Goal: Register for event/course

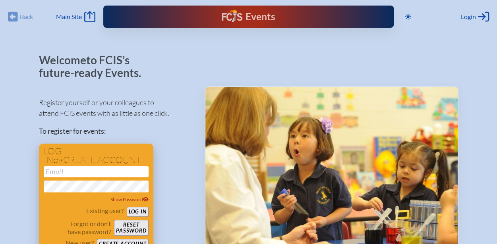
type input "[EMAIL_ADDRESS][DOMAIN_NAME]"
click at [138, 211] on button "Log in" at bounding box center [138, 212] width 22 height 10
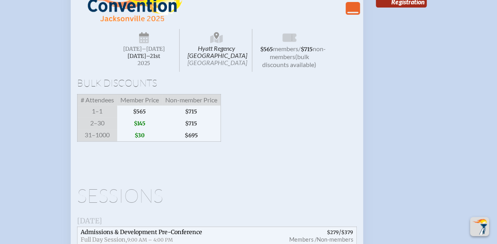
scroll to position [1431, 0]
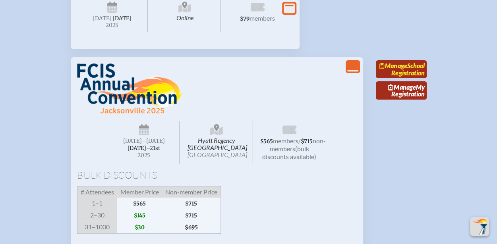
click at [409, 79] on link "Manage School Registration" at bounding box center [401, 69] width 51 height 18
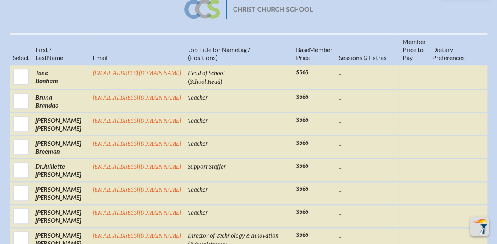
scroll to position [318, 0]
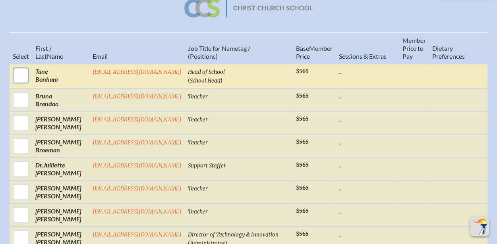
click at [19, 77] on input "checkbox" at bounding box center [21, 76] width 20 height 20
checkbox input "true"
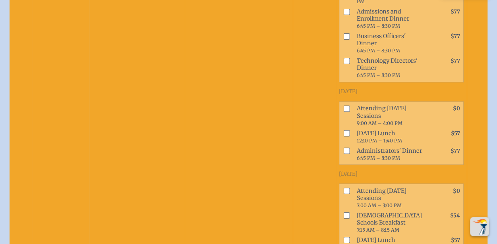
scroll to position [676, 0]
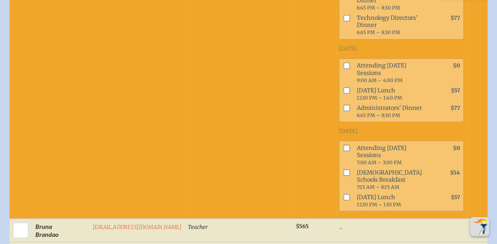
click at [343, 69] on input "checkbox" at bounding box center [346, 65] width 6 height 6
checkbox input "true"
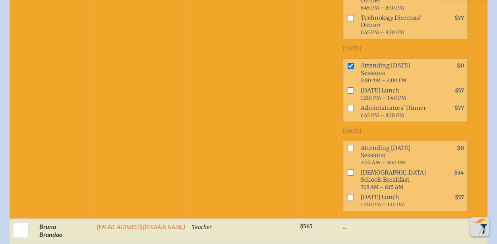
click at [347, 93] on input "checkbox" at bounding box center [350, 90] width 6 height 6
checkbox input "true"
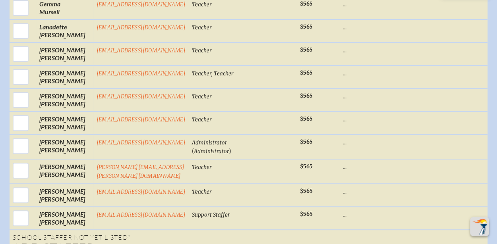
scroll to position [1670, 0]
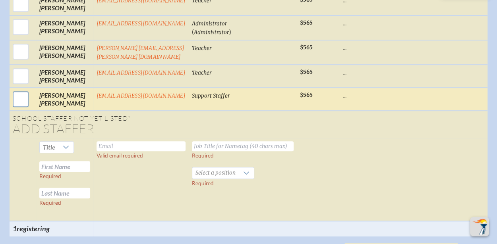
click at [18, 109] on input "checkbox" at bounding box center [21, 99] width 20 height 20
checkbox input "true"
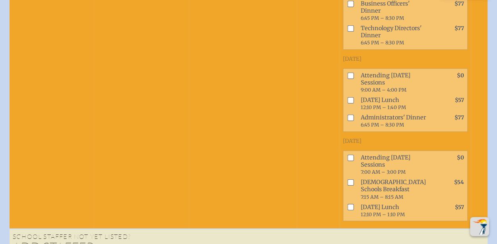
scroll to position [2067, 0]
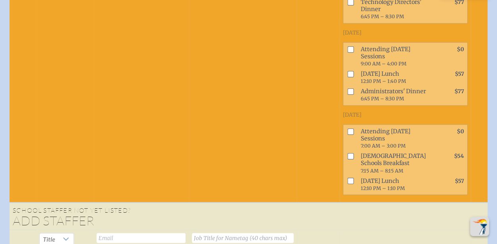
click at [347, 53] on input "checkbox" at bounding box center [350, 50] width 6 height 6
checkbox input "true"
click at [347, 78] on input "checkbox" at bounding box center [350, 74] width 6 height 6
checkbox input "true"
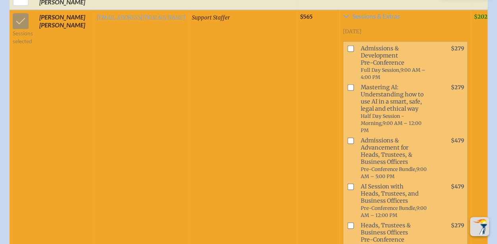
scroll to position [1670, 0]
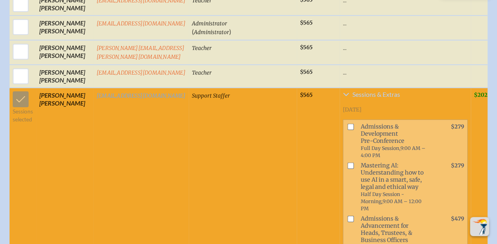
click at [353, 98] on span "Sessions & Extras" at bounding box center [377, 94] width 48 height 6
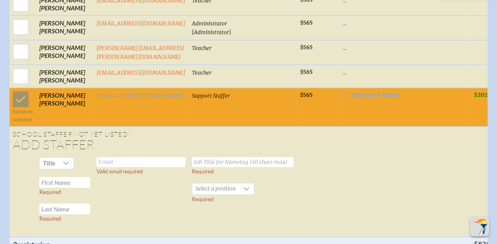
click at [208, 99] on span "Support Staffer" at bounding box center [211, 96] width 38 height 7
click at [154, 167] on input "text" at bounding box center [141, 162] width 89 height 10
type input "[EMAIL_ADDRESS][DOMAIN_NAME]"
click at [196, 167] on input "text" at bounding box center [243, 162] width 102 height 10
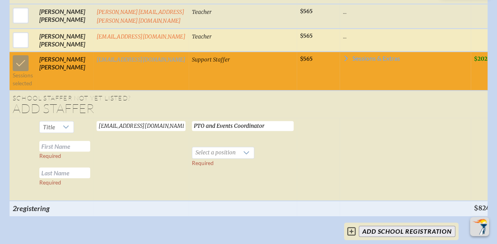
scroll to position [1709, 0]
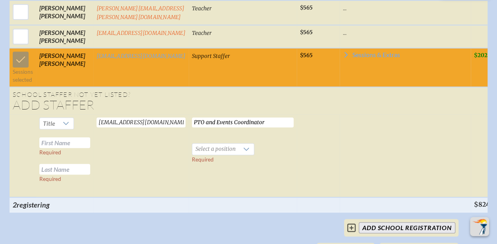
type input "PTO and Events Coordinator"
click at [72, 148] on input "text" at bounding box center [64, 143] width 51 height 11
type input "[PERSON_NAME]"
click at [54, 175] on input "text" at bounding box center [64, 169] width 51 height 11
type input "[PERSON_NAME]"
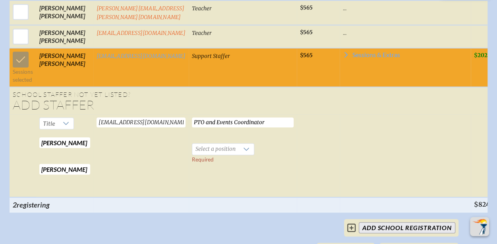
click at [23, 86] on td "Sessions selected" at bounding box center [23, 67] width 27 height 39
drag, startPoint x: 12, startPoint y: 81, endPoint x: 18, endPoint y: 84, distance: 6.6
click at [18, 84] on td "Sessions selected" at bounding box center [23, 67] width 27 height 39
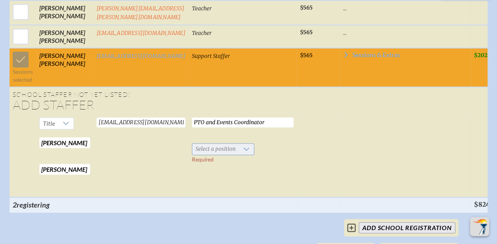
click at [246, 155] on div at bounding box center [246, 149] width 15 height 11
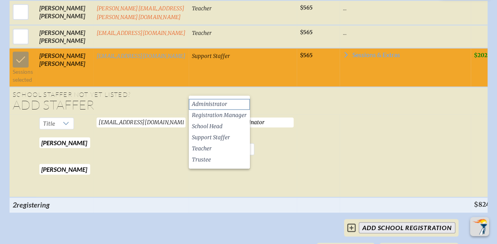
click at [224, 104] on span "Administrator" at bounding box center [209, 105] width 35 height 8
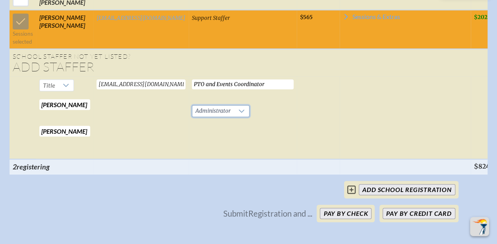
scroll to position [1670, 0]
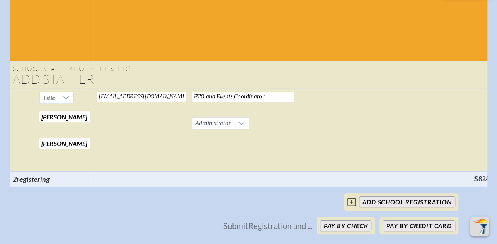
scroll to position [1839, 6]
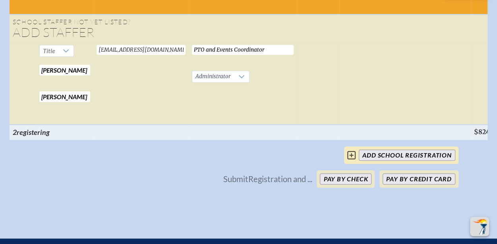
click at [348, 160] on icon at bounding box center [351, 155] width 8 height 8
click at [347, 160] on icon at bounding box center [351, 156] width 8 height 10
click at [363, 161] on input "add School Registration" at bounding box center [407, 155] width 96 height 11
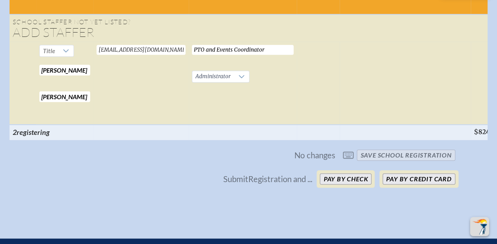
click at [343, 164] on span "No changes save School Registration" at bounding box center [249, 155] width 420 height 17
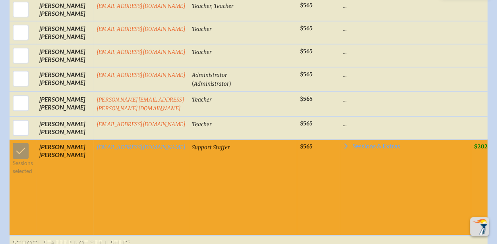
scroll to position [1641, 6]
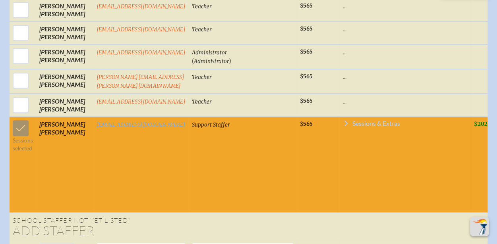
click at [353, 127] on span "Sessions & Extras" at bounding box center [377, 123] width 48 height 6
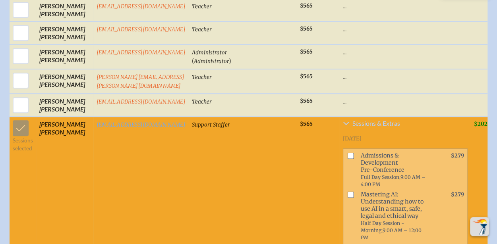
click at [365, 127] on span "Sessions & Extras" at bounding box center [377, 123] width 48 height 6
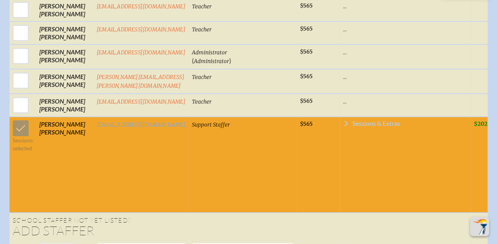
click at [365, 127] on span "Sessions & Extras" at bounding box center [377, 123] width 48 height 6
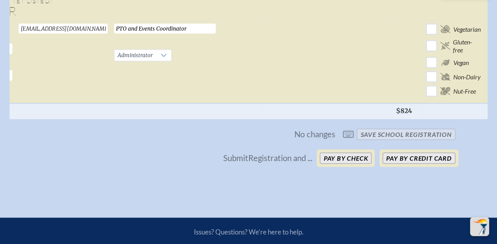
scroll to position [0, 86]
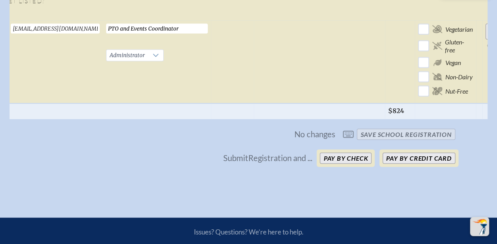
click at [486, 40] on input "Add Person" at bounding box center [498, 32] width 25 height 16
checkbox input "false"
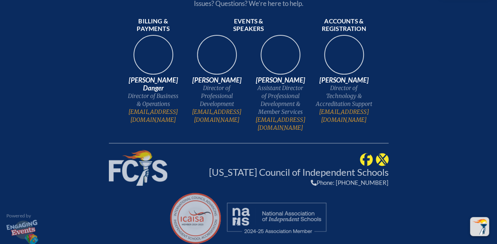
scroll to position [0, 23]
checkbox input "true"
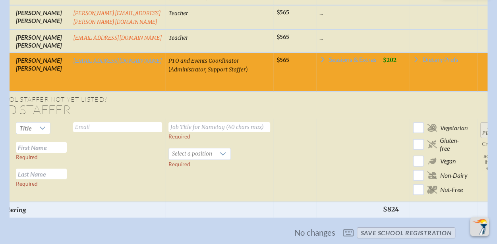
scroll to position [1241, 6]
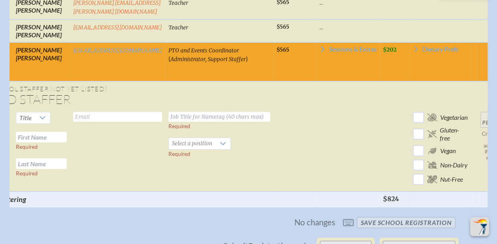
click at [84, 116] on input "text" at bounding box center [117, 117] width 89 height 10
type input "[EMAIL_ADDRESS][DOMAIN_NAME]"
click at [47, 132] on input "text" at bounding box center [41, 137] width 51 height 11
type input "[PERSON_NAME]"
click at [45, 162] on input "text" at bounding box center [41, 164] width 51 height 11
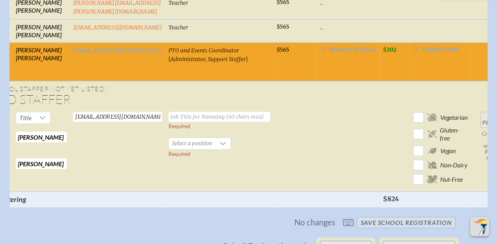
type input "[PERSON_NAME]"
click at [247, 113] on input "text" at bounding box center [220, 117] width 102 height 10
drag, startPoint x: 249, startPoint y: 115, endPoint x: 261, endPoint y: 117, distance: 12.6
click at [261, 117] on td "Director of Development & Communicaiotns Required Select a position Required" at bounding box center [219, 150] width 108 height 83
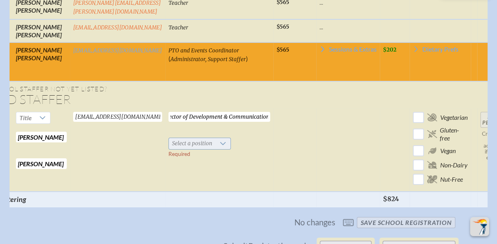
type input "Director of Development & Communications"
click at [220, 142] on icon at bounding box center [223, 144] width 6 height 6
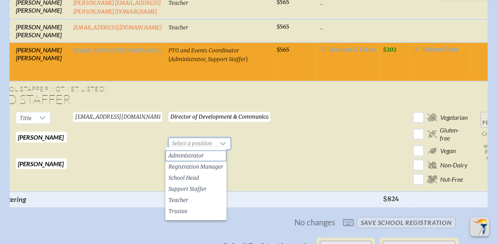
click at [200, 153] on li "Administrator" at bounding box center [195, 156] width 61 height 11
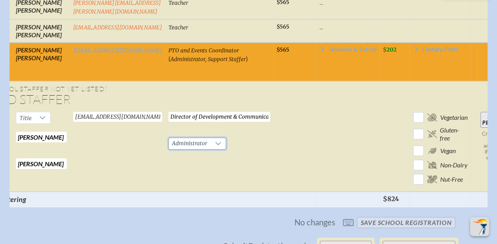
click at [481, 115] on input "Add Person" at bounding box center [493, 120] width 25 height 16
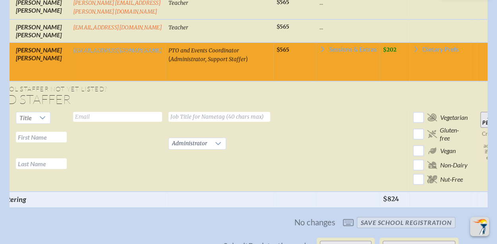
checkbox input "false"
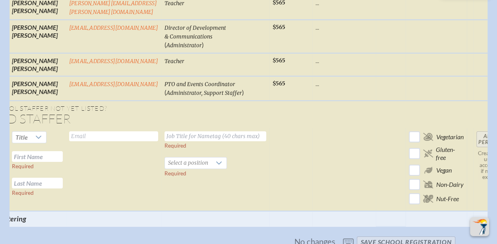
checkbox input "true"
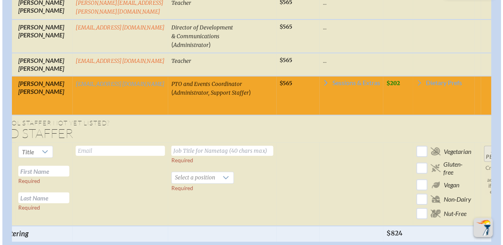
scroll to position [0, 21]
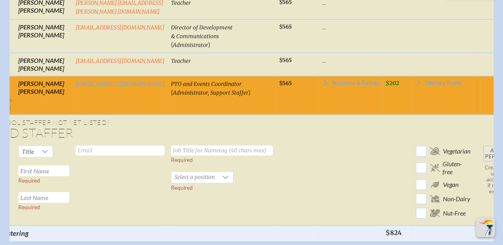
drag, startPoint x: 95, startPoint y: 244, endPoint x: 30, endPoint y: 241, distance: 64.8
click at [332, 81] on span "Sessions & Extras" at bounding box center [356, 83] width 48 height 6
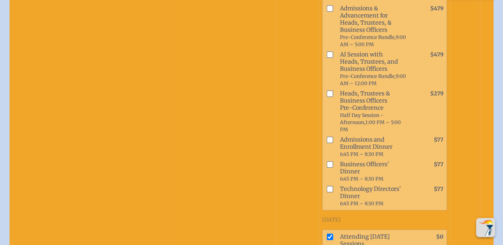
scroll to position [1122, 0]
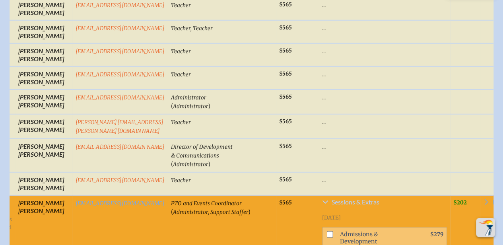
click at [334, 199] on span "Sessions & Extras" at bounding box center [356, 202] width 48 height 6
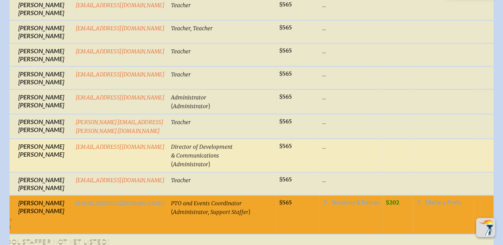
click at [342, 149] on td "..." at bounding box center [351, 155] width 64 height 33
click at [347, 144] on p "..." at bounding box center [350, 146] width 57 height 8
click at [10, 142] on td at bounding box center [1, 155] width 27 height 33
click at [35, 147] on td "Brooke Walsh" at bounding box center [43, 155] width 57 height 33
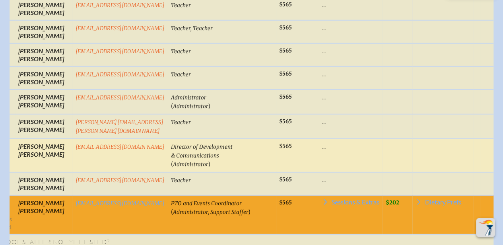
click at [445, 147] on tr "Brooke Walsh bwalsh@ccsfl.org Director of Development & Communications ( Admini…" at bounding box center [249, 155] width 523 height 33
click at [83, 144] on link "[EMAIL_ADDRESS][DOMAIN_NAME]" at bounding box center [120, 147] width 89 height 7
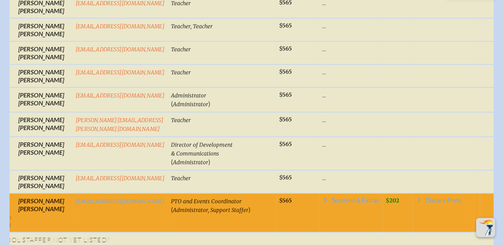
scroll to position [1125, 0]
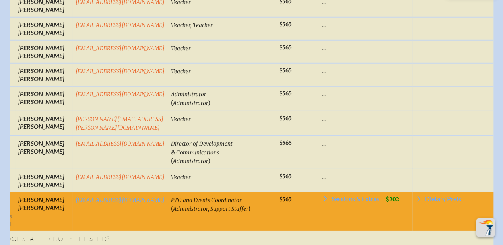
drag, startPoint x: 212, startPoint y: 240, endPoint x: 196, endPoint y: 245, distance: 17.5
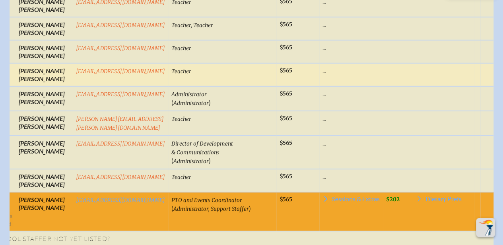
click at [383, 73] on td at bounding box center [398, 74] width 30 height 23
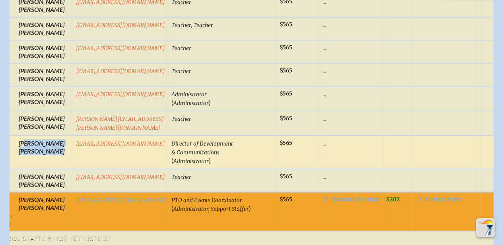
drag, startPoint x: 12, startPoint y: 144, endPoint x: 63, endPoint y: 147, distance: 51.0
click at [63, 147] on tr "Brooke Walsh bwalsh@ccsfl.org Director of Development & Communications ( Admini…" at bounding box center [250, 152] width 523 height 33
click at [2, 140] on td at bounding box center [2, 152] width 27 height 33
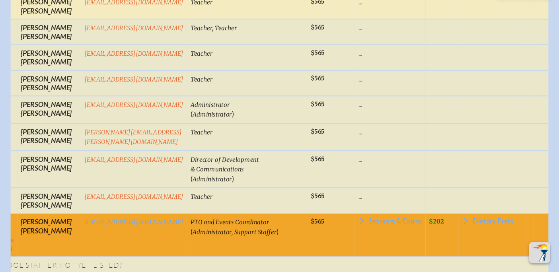
scroll to position [0, 0]
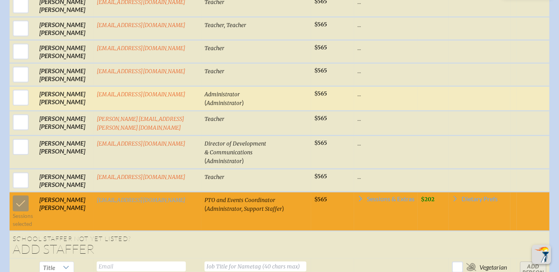
drag, startPoint x: 427, startPoint y: 4, endPoint x: 377, endPoint y: 80, distance: 90.4
click at [377, 86] on td "..." at bounding box center [386, 98] width 64 height 25
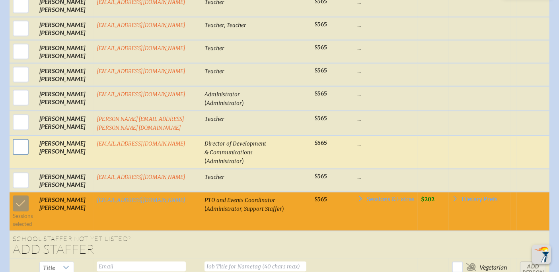
click at [11, 137] on input "checkbox" at bounding box center [21, 147] width 20 height 20
checkbox input "true"
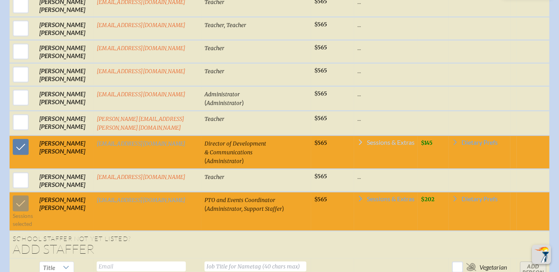
click at [367, 139] on span "Sessions & Extras" at bounding box center [391, 142] width 48 height 6
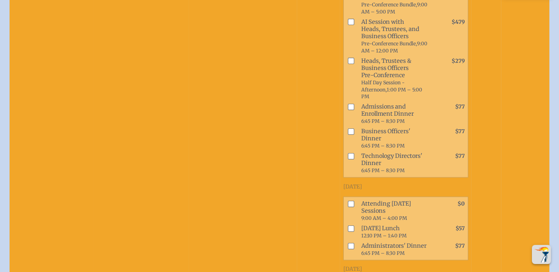
scroll to position [1434, 6]
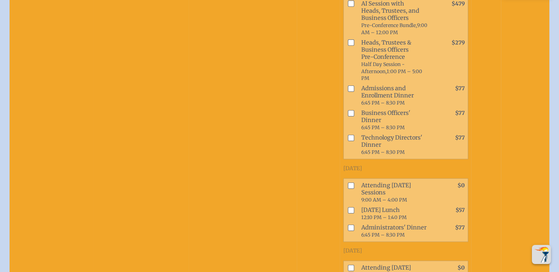
click at [347, 189] on input "checkbox" at bounding box center [350, 185] width 6 height 6
checkbox input "true"
click at [347, 213] on input "checkbox" at bounding box center [350, 210] width 6 height 6
checkbox input "true"
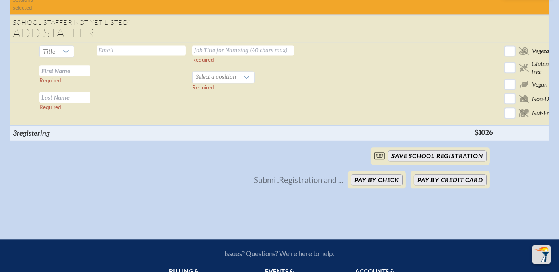
scroll to position [1832, 6]
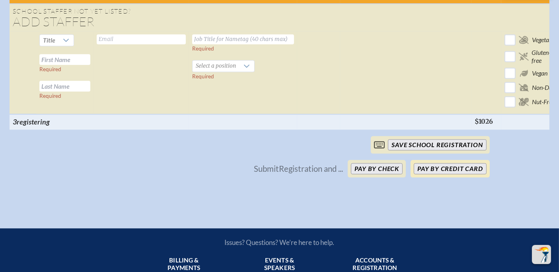
click at [433, 174] on button "Pay by Credit Card" at bounding box center [449, 168] width 72 height 11
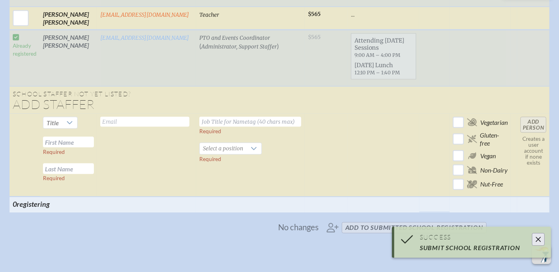
scroll to position [1363, 6]
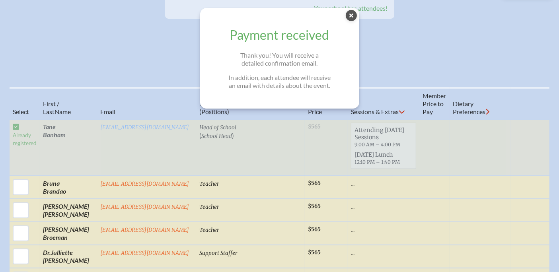
scroll to position [309, 0]
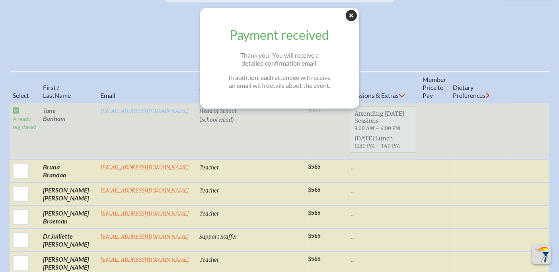
click at [356, 15] on icon "Close Popup" at bounding box center [350, 15] width 11 height 11
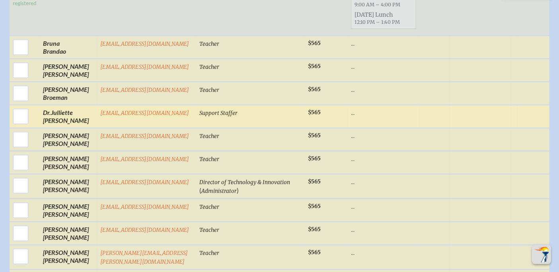
scroll to position [212, 0]
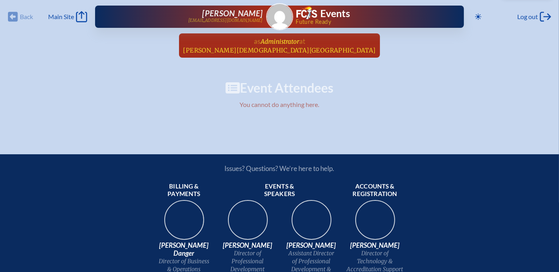
click at [287, 52] on span "[PERSON_NAME][DEMOGRAPHIC_DATA][GEOGRAPHIC_DATA]" at bounding box center [279, 51] width 192 height 8
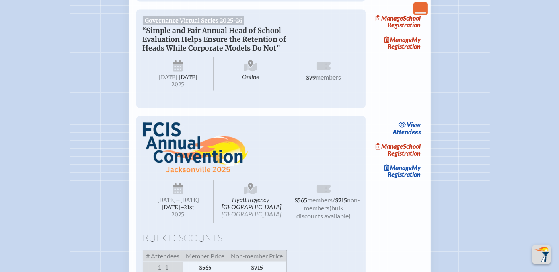
scroll to position [1237, 0]
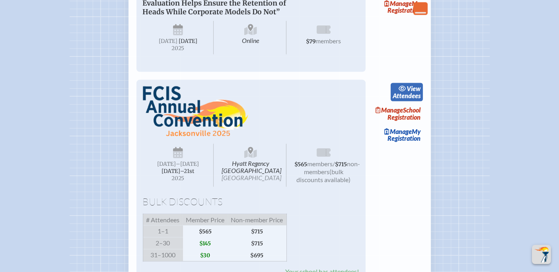
click at [413, 101] on link "view Attendees" at bounding box center [406, 92] width 32 height 18
